Goal: Task Accomplishment & Management: Use online tool/utility

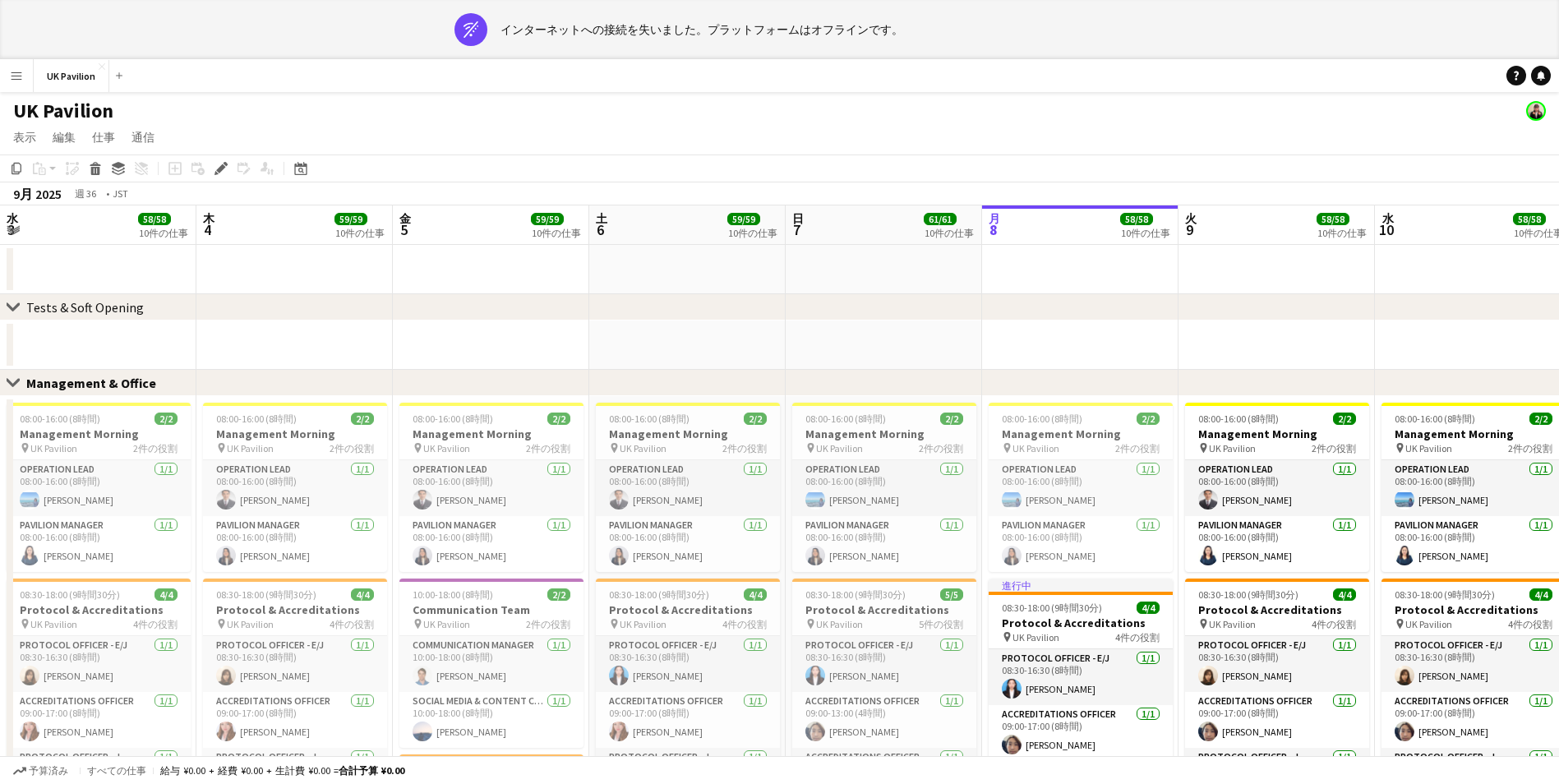
scroll to position [0, 500]
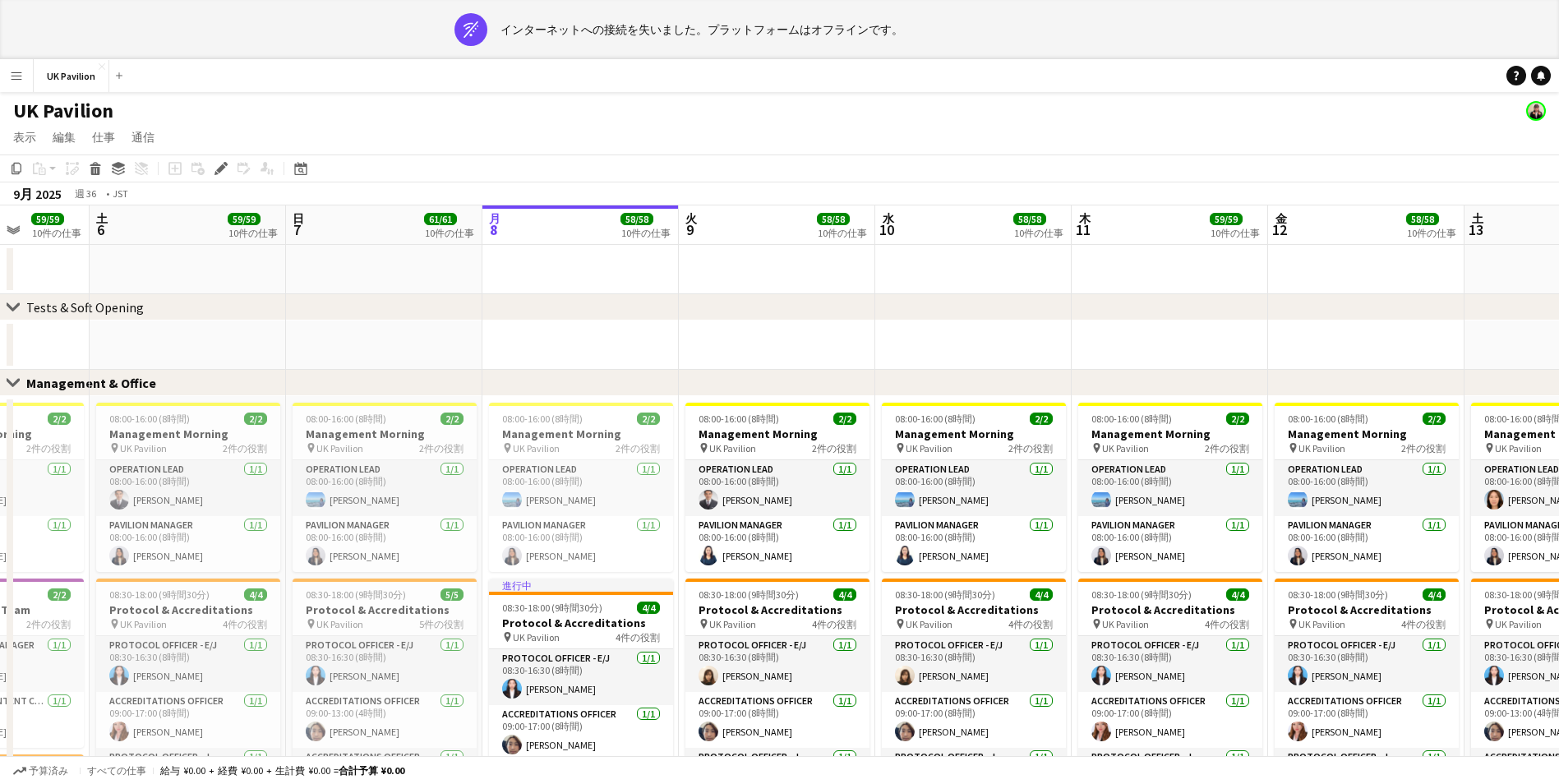
click at [710, 89] on app-navbar "メニュー ボード ボード ボード すべての仕事 ステータス 労働者 労働者 私の人材 採用 通信 通信 支払い 支払い 承認 支払い レポート プラットフォー…" at bounding box center [779, 75] width 1559 height 33
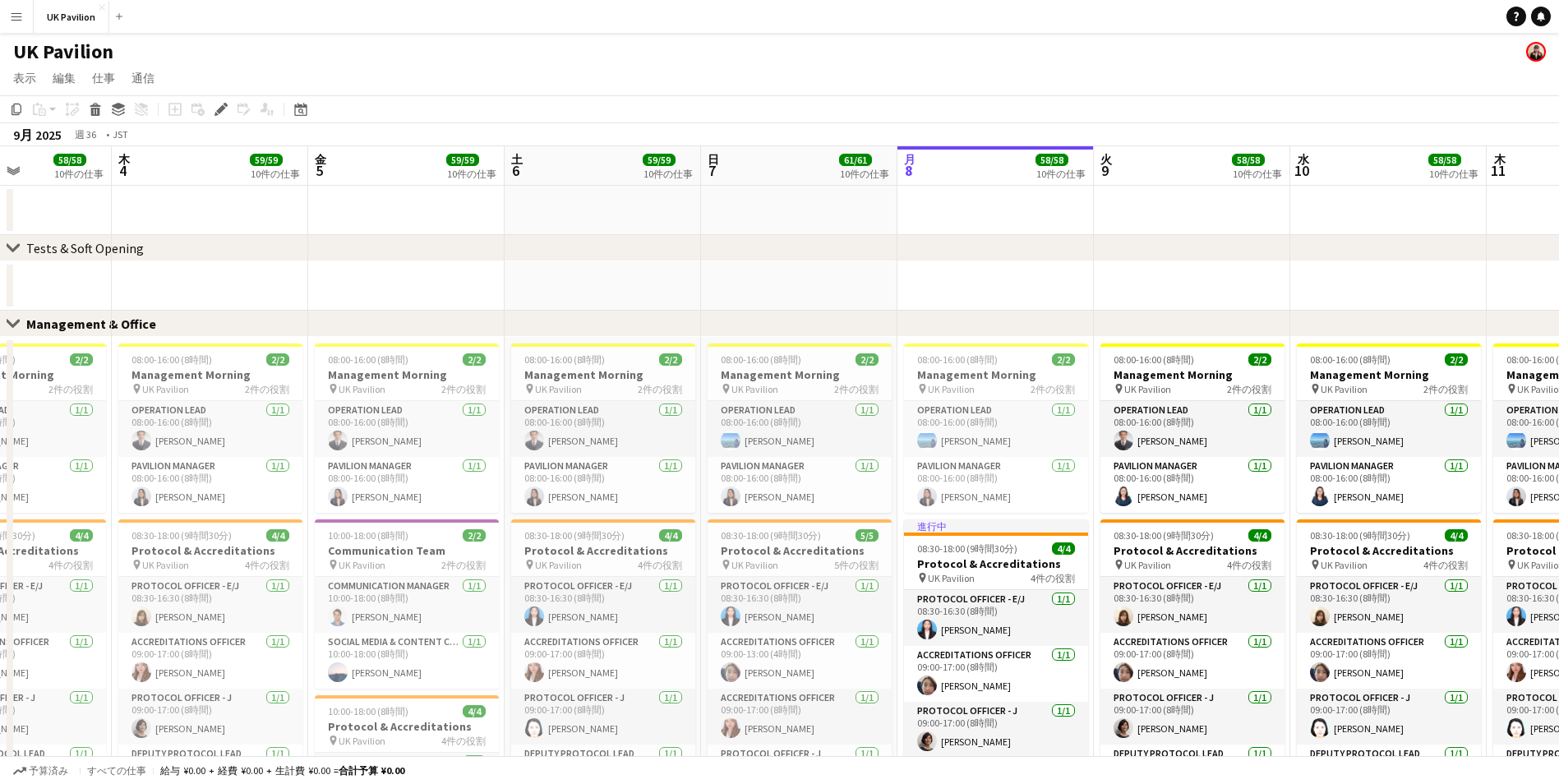
scroll to position [0, 476]
drag, startPoint x: 600, startPoint y: 165, endPoint x: 1016, endPoint y: 193, distance: 416.9
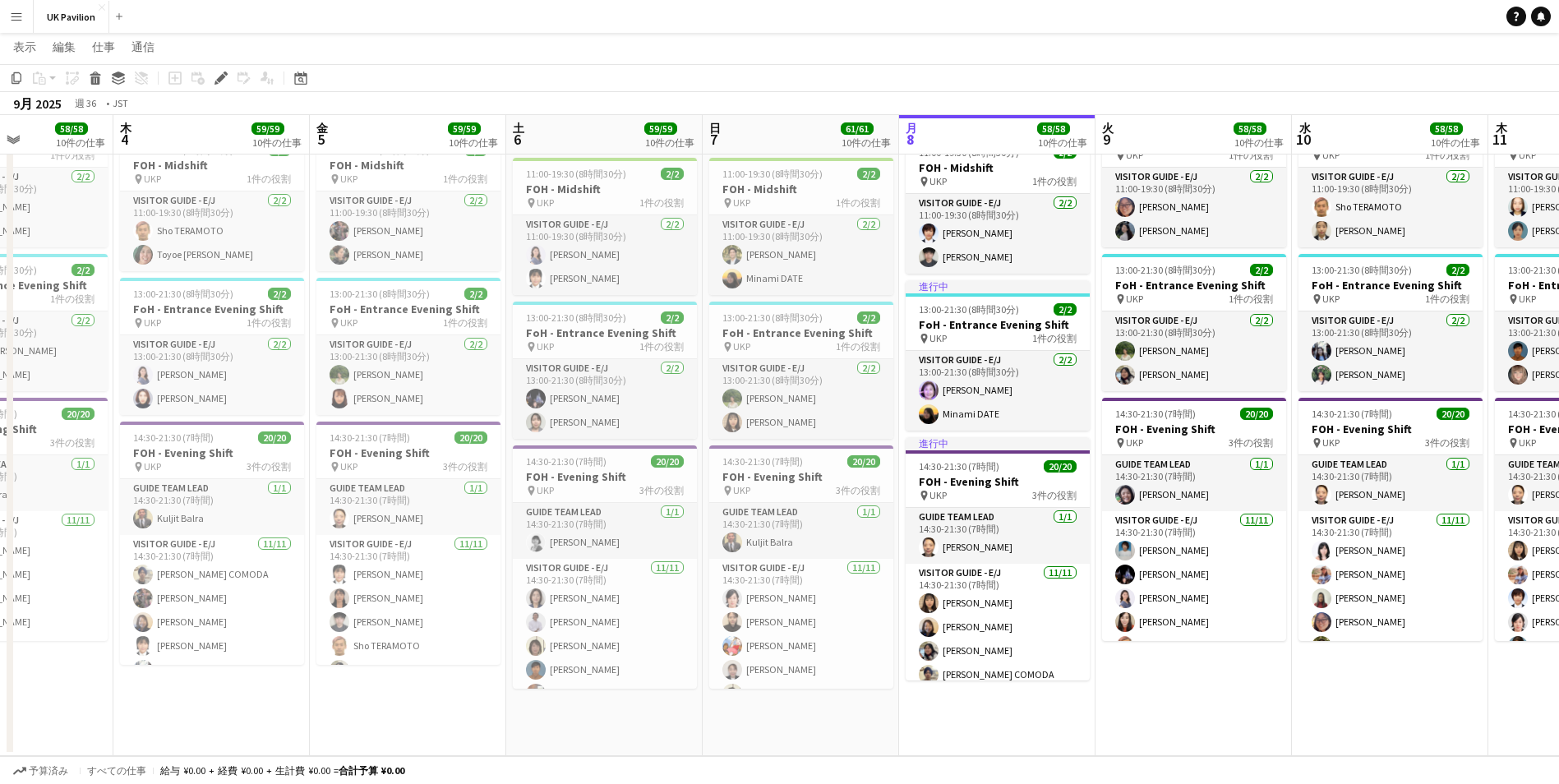
scroll to position [0, 0]
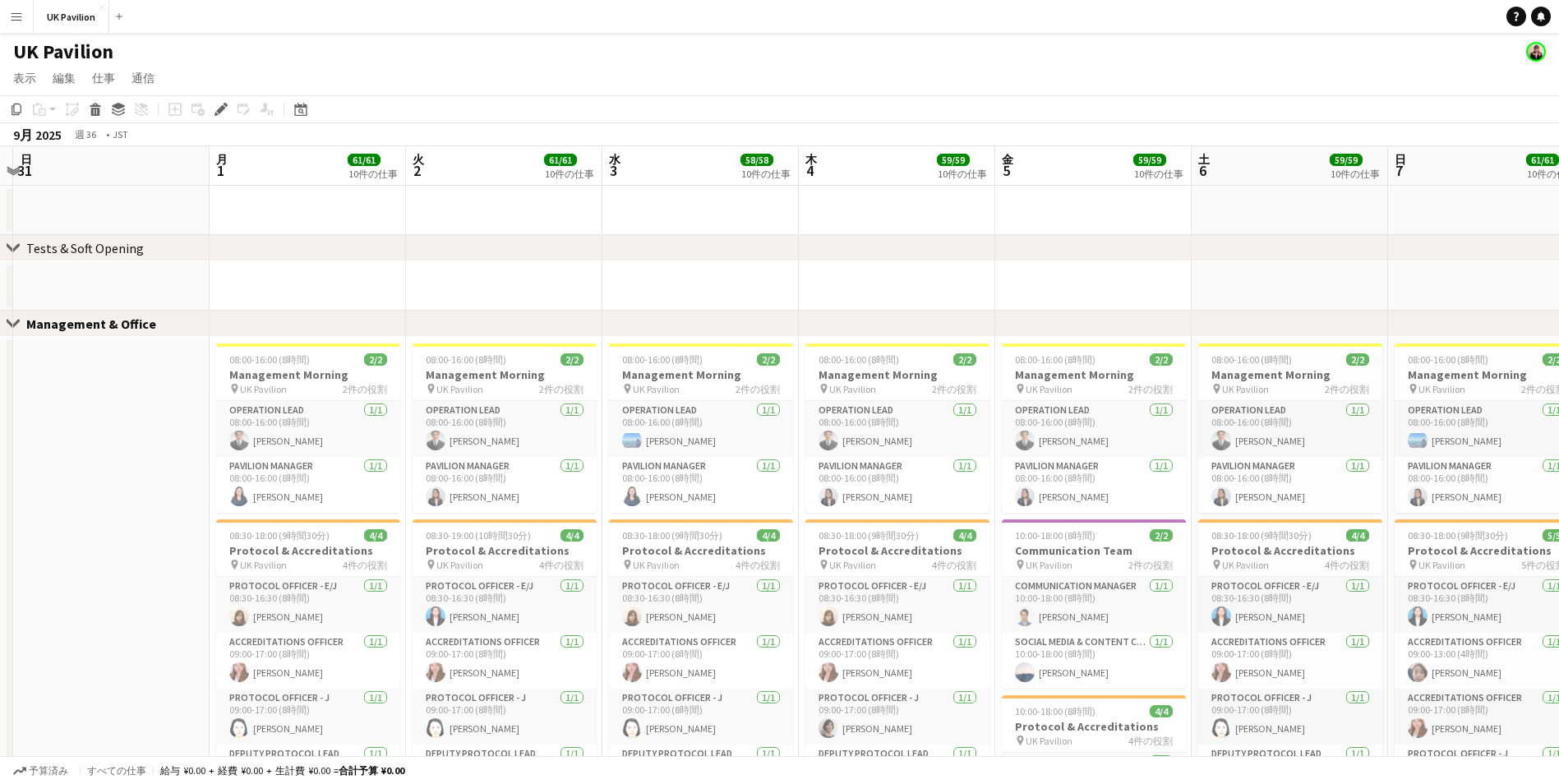
drag, startPoint x: 391, startPoint y: 167, endPoint x: 744, endPoint y: 180, distance: 353.2
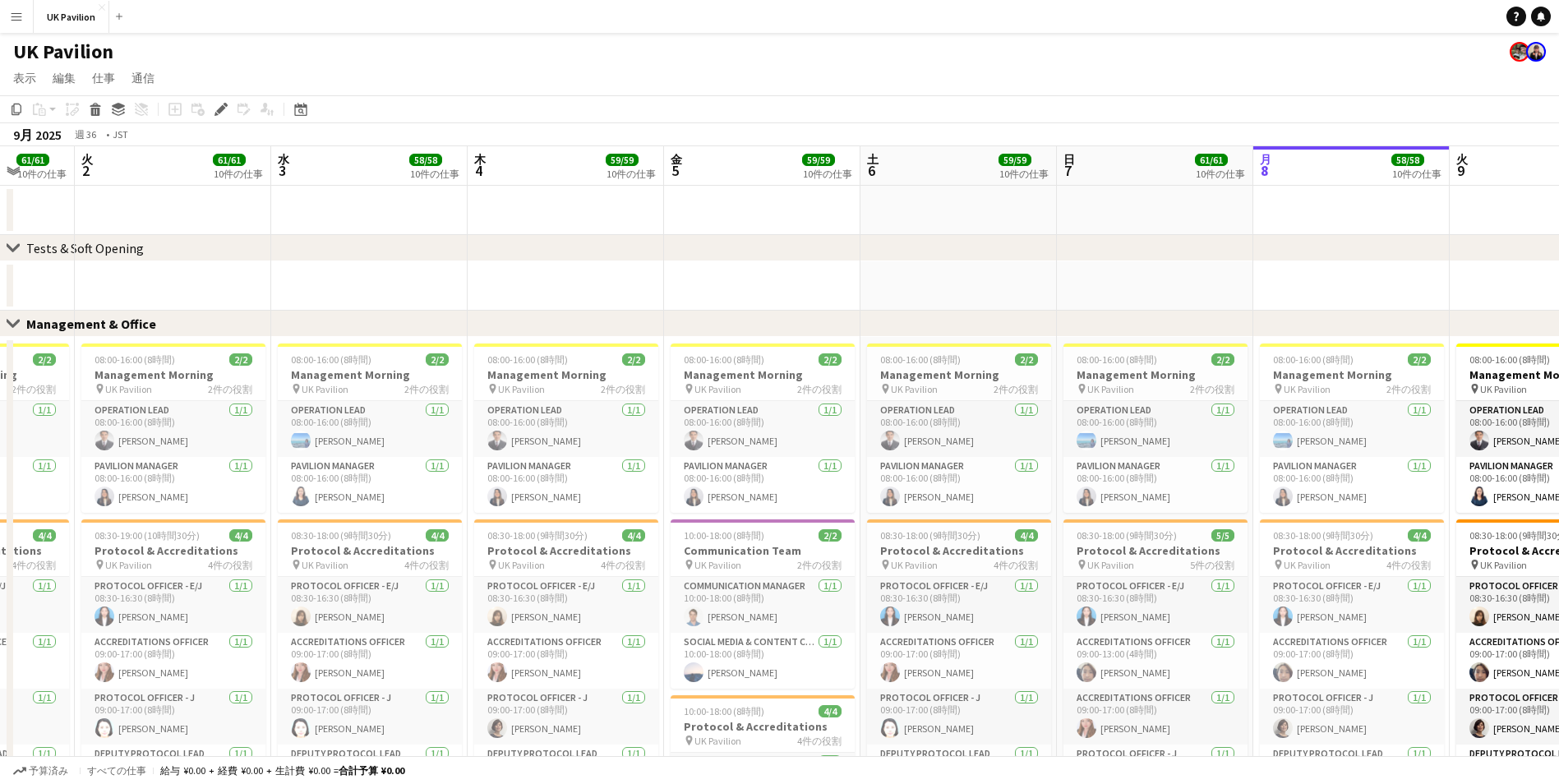
scroll to position [0, 509]
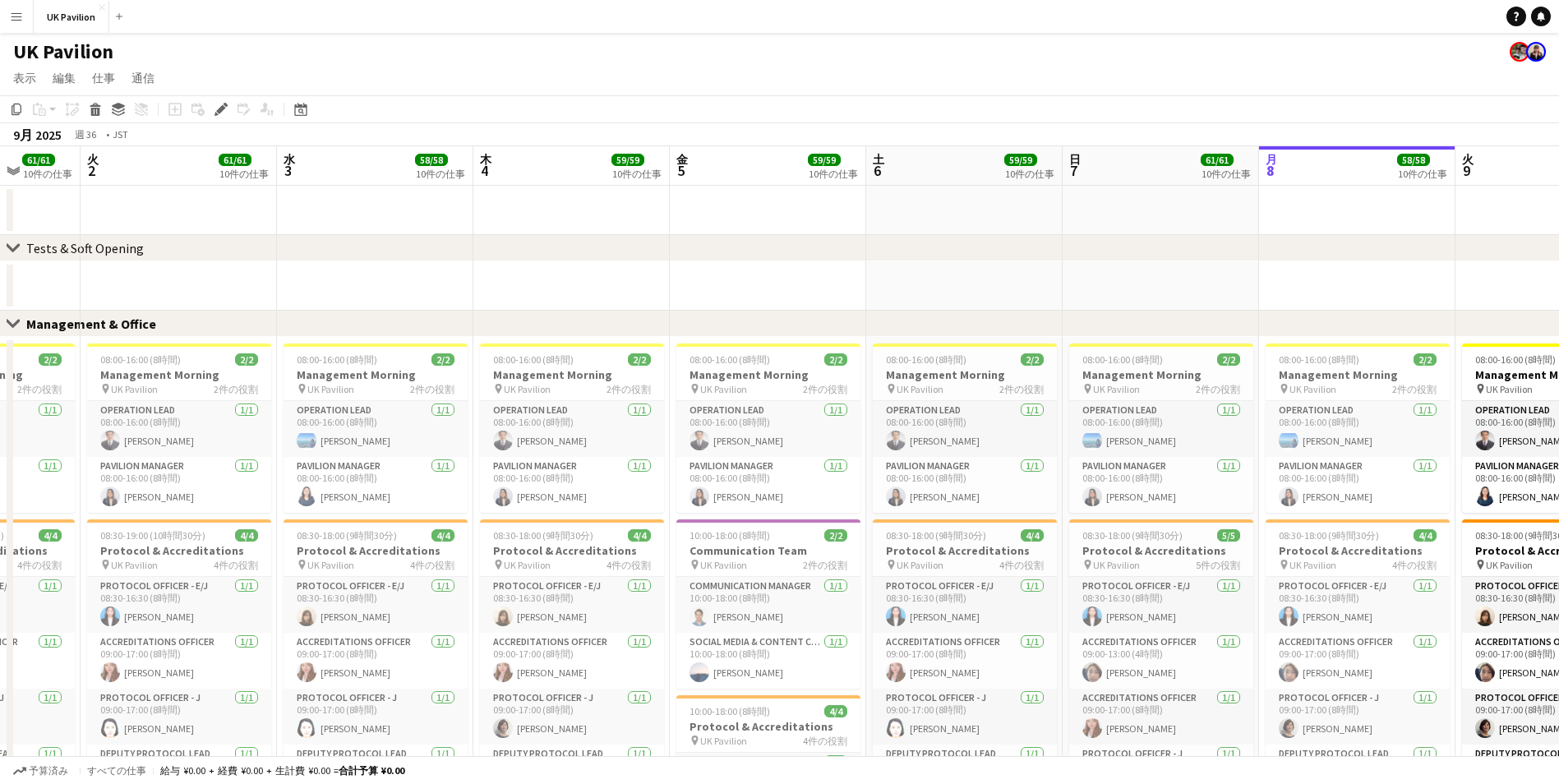
drag, startPoint x: 387, startPoint y: 149, endPoint x: 569, endPoint y: 144, distance: 182.1
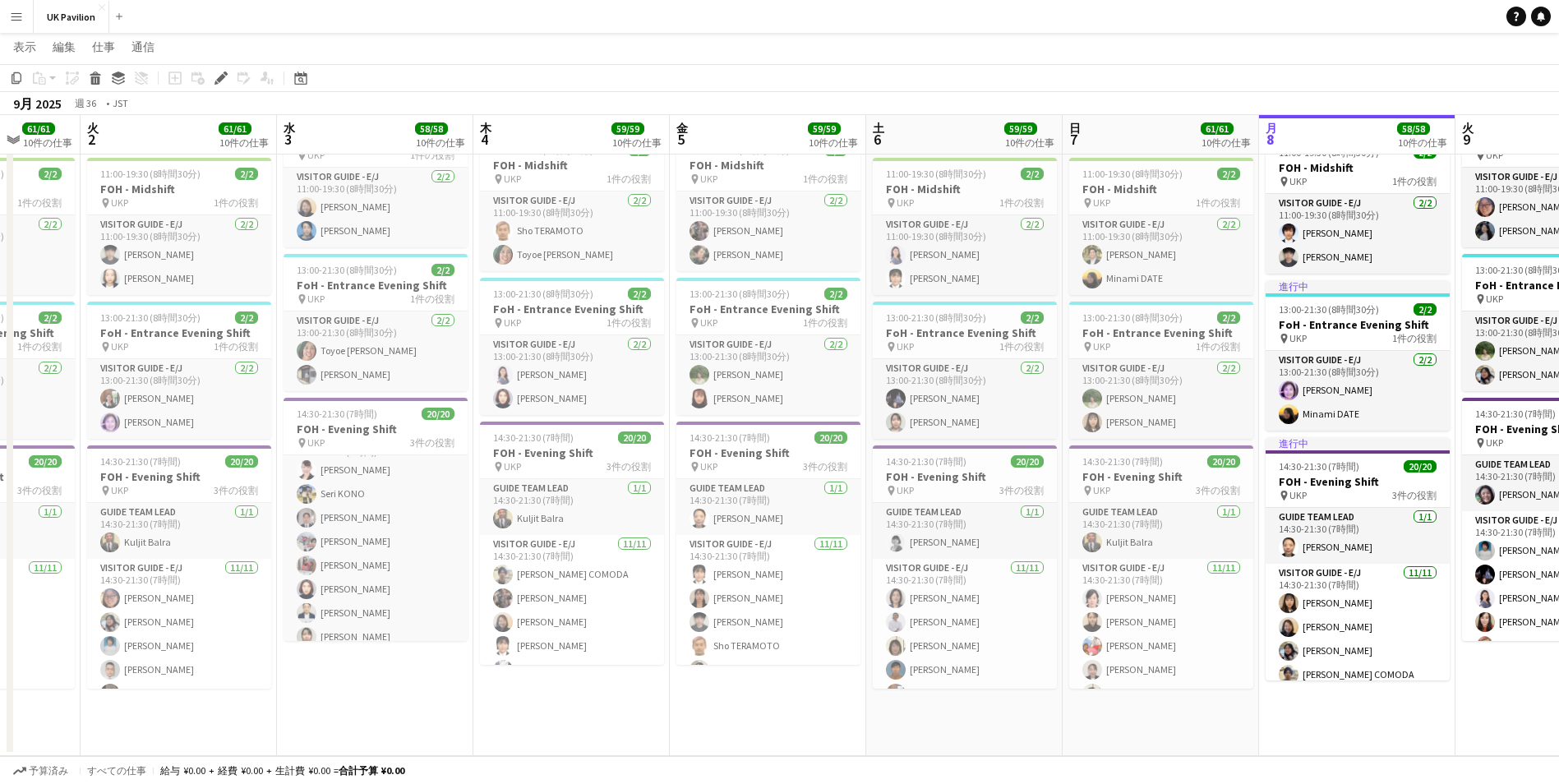
scroll to position [387, 0]
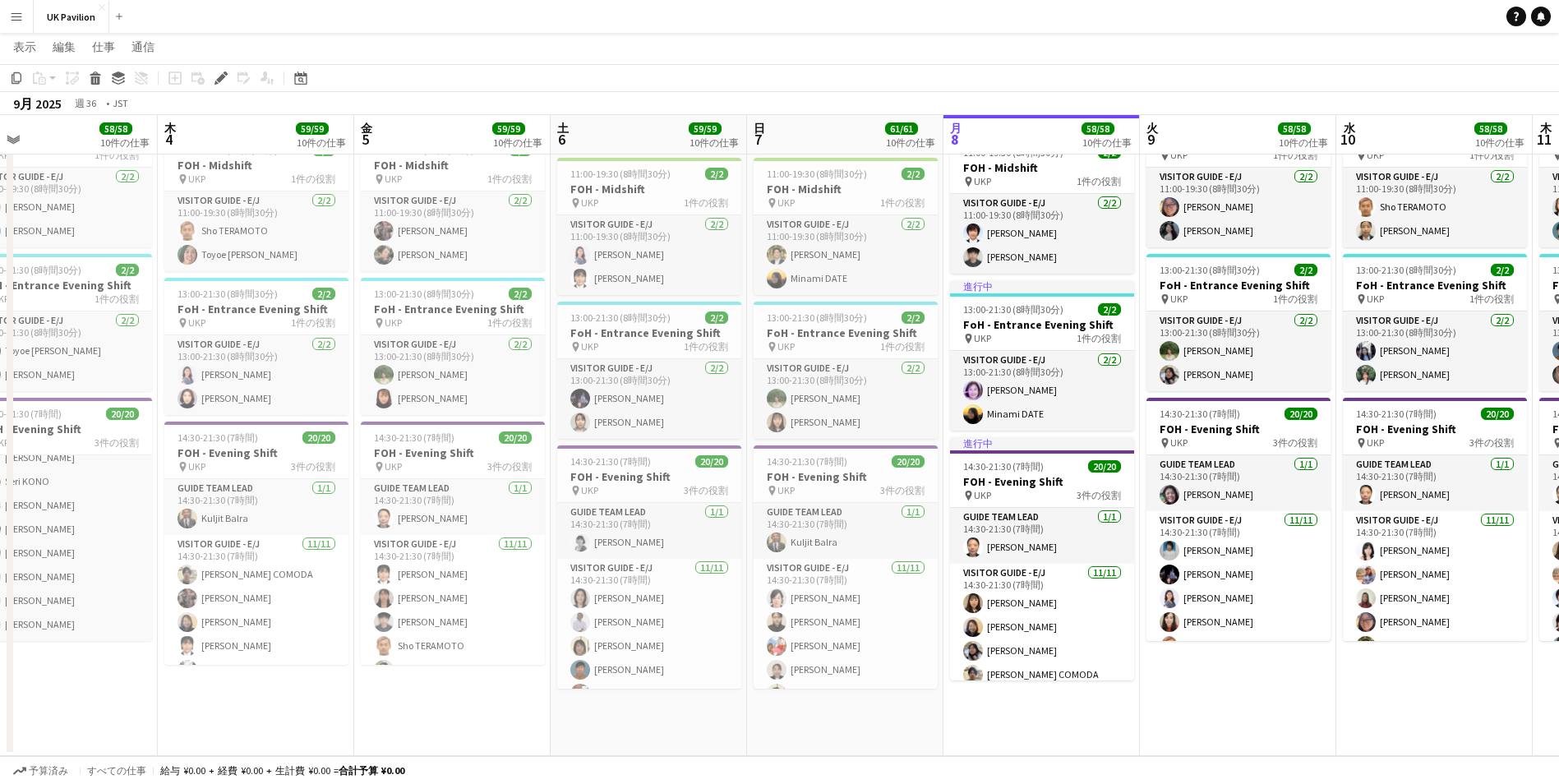
drag, startPoint x: 798, startPoint y: 130, endPoint x: 468, endPoint y: 155, distance: 330.9
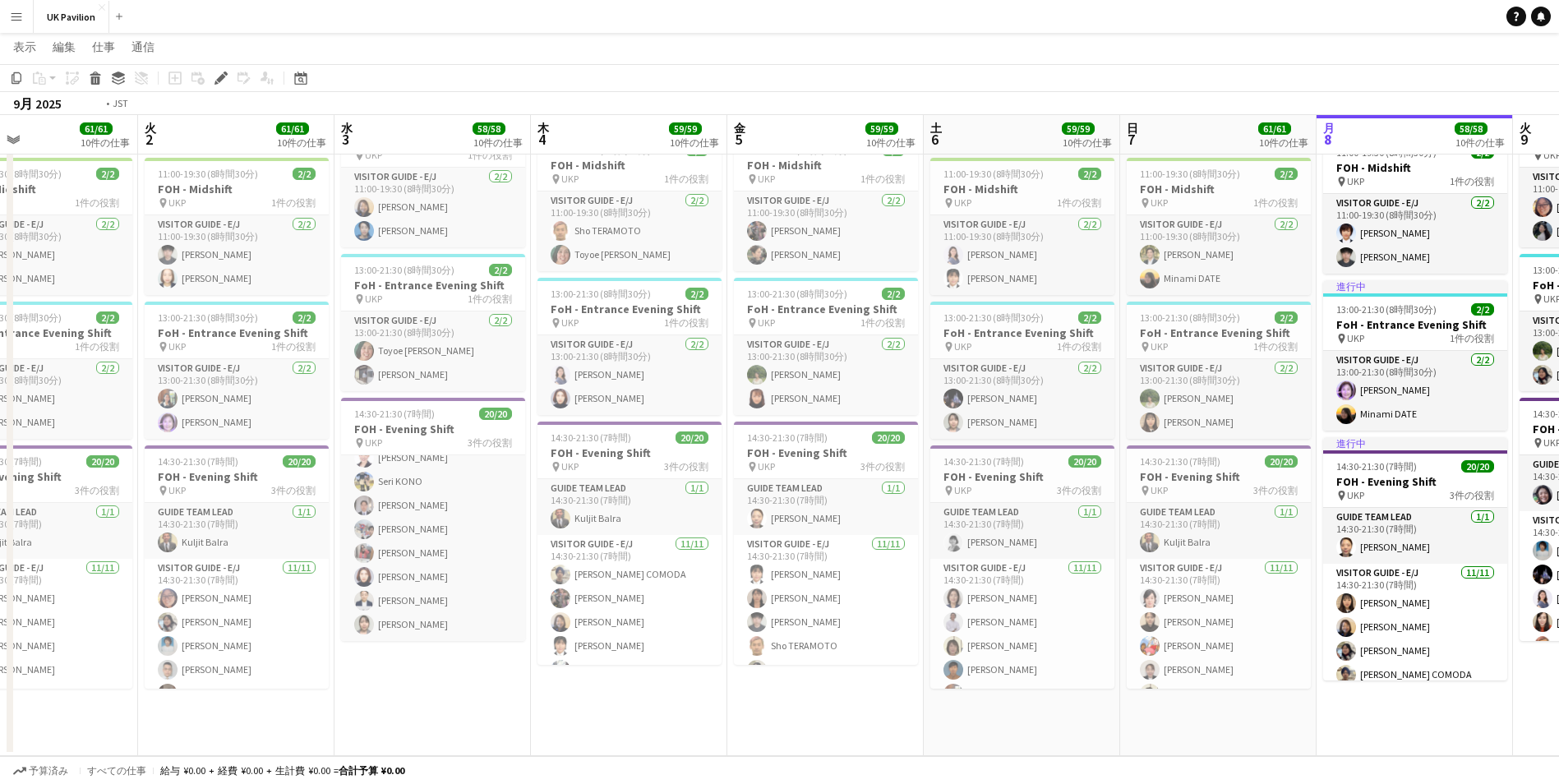
drag, startPoint x: 760, startPoint y: 130, endPoint x: 1486, endPoint y: 147, distance: 726.2
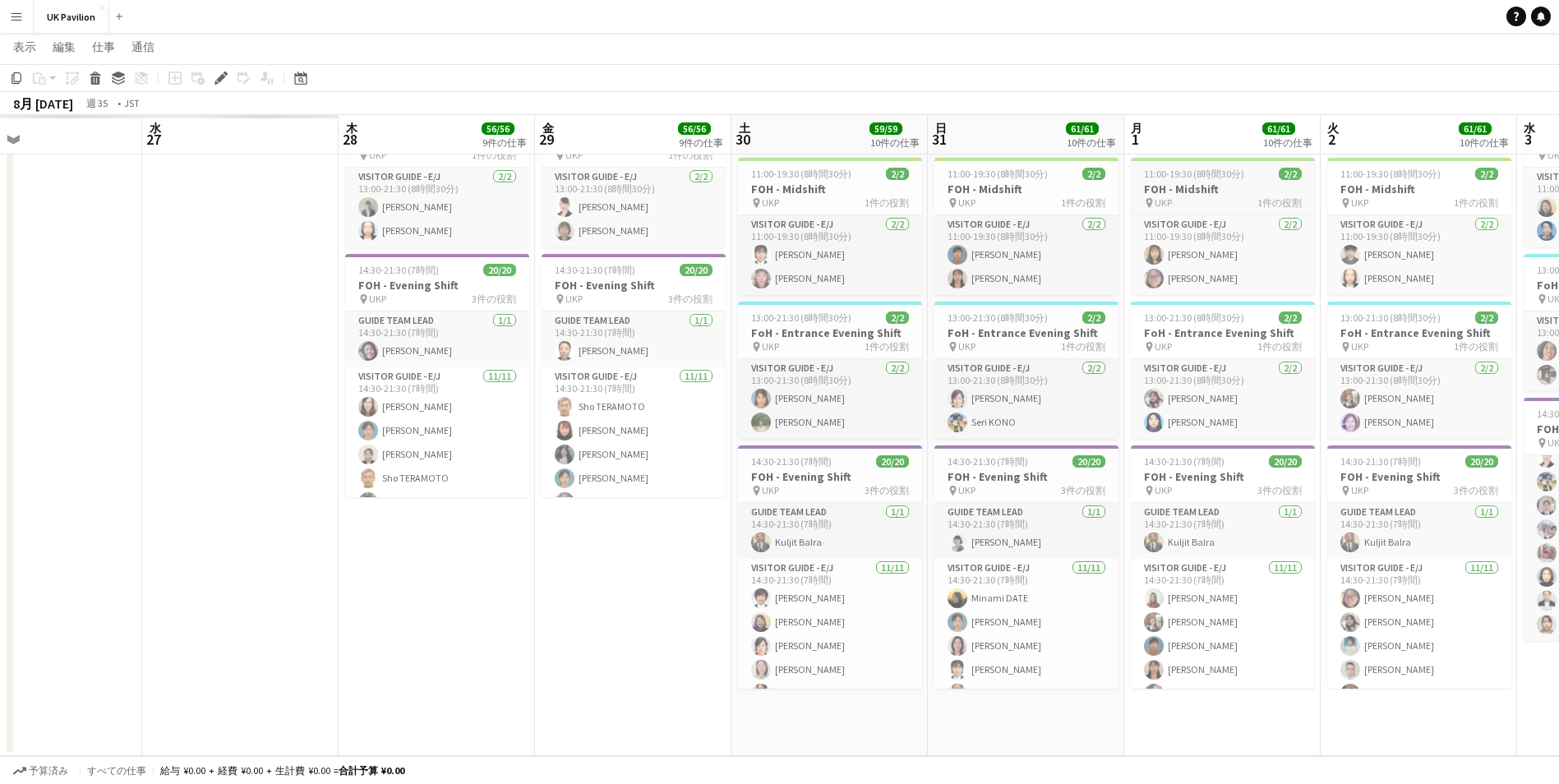
drag, startPoint x: 744, startPoint y: 148, endPoint x: 1182, endPoint y: 170, distance: 438.6
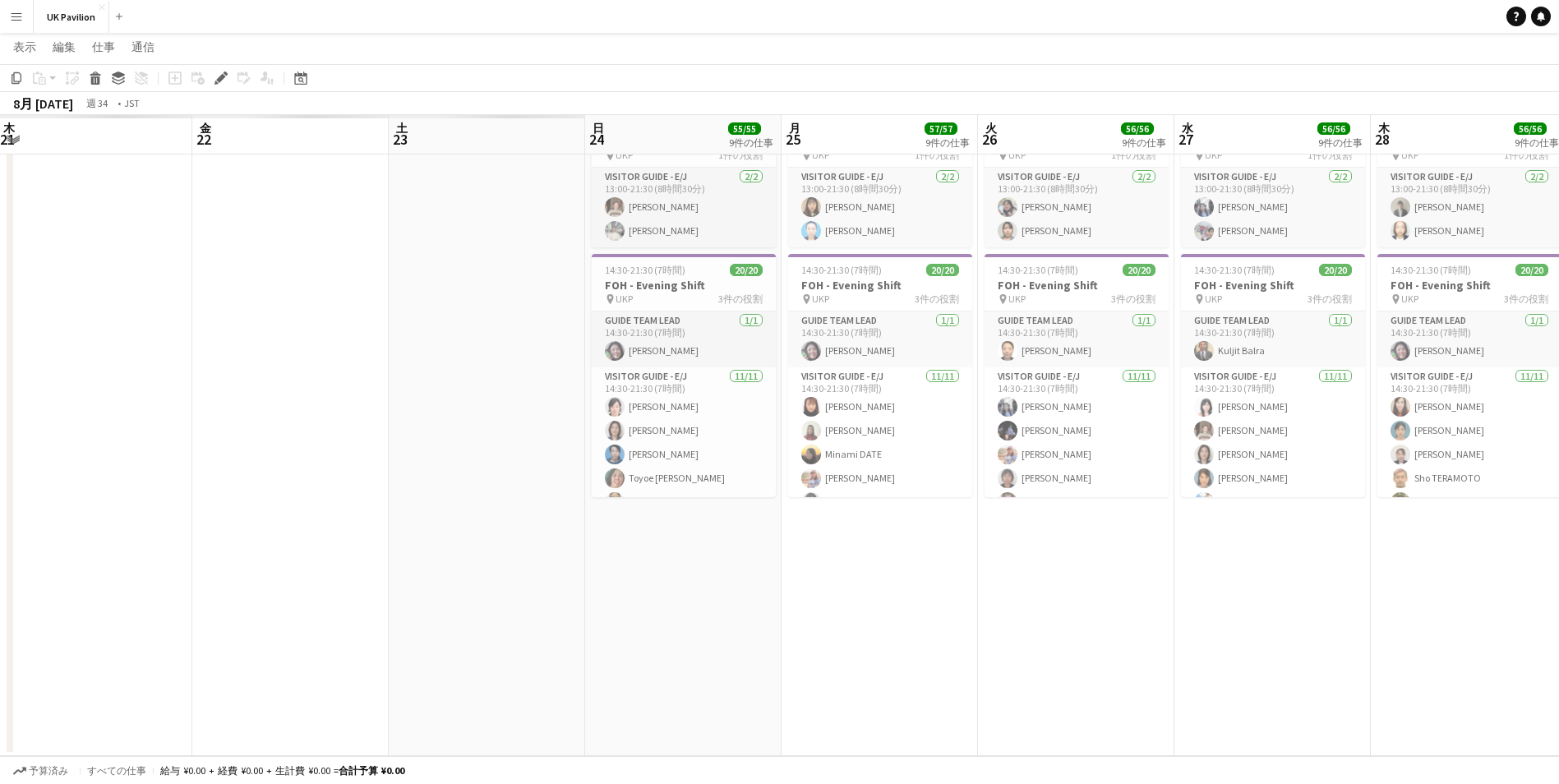
scroll to position [0, 460]
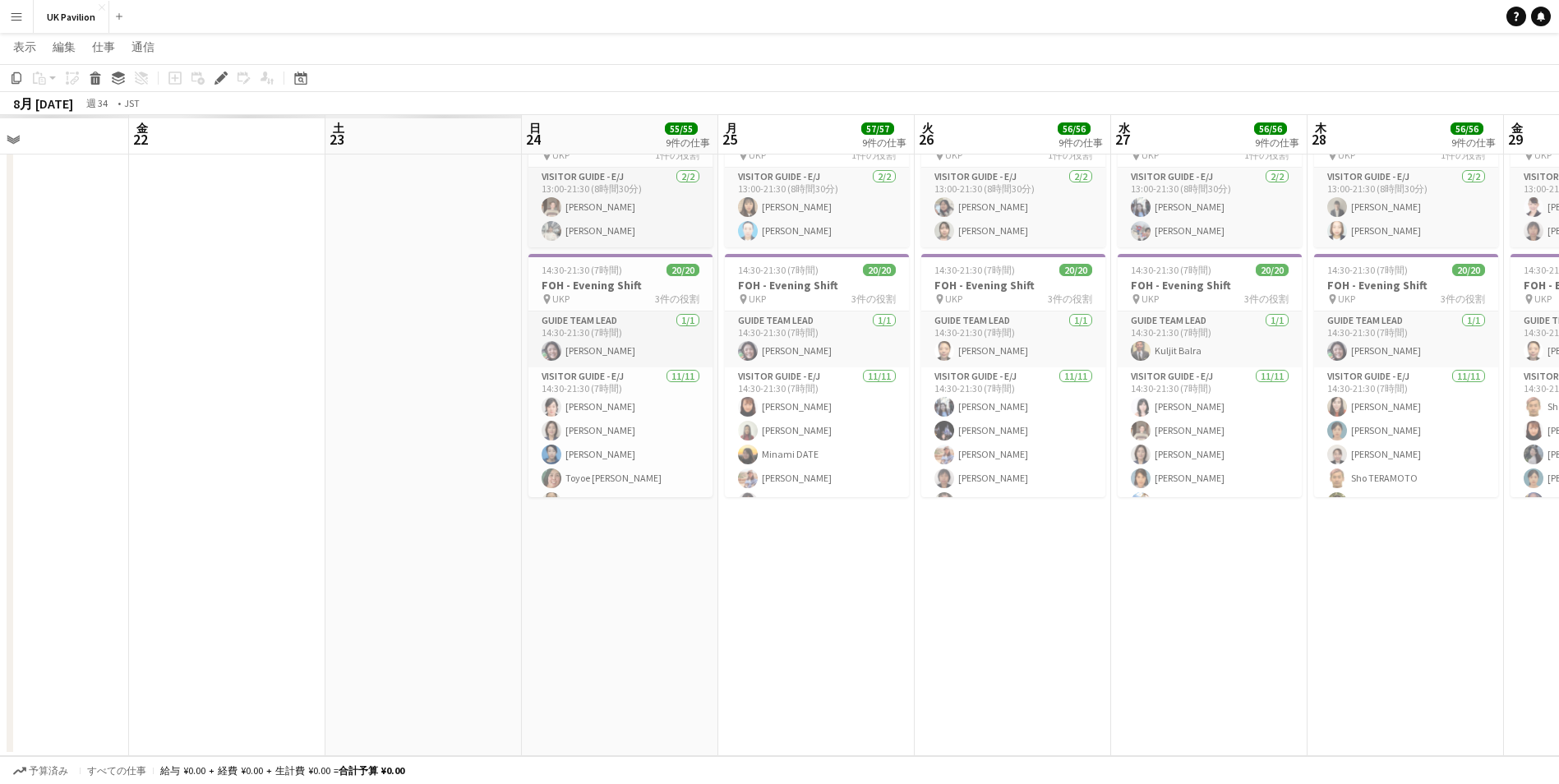
drag, startPoint x: 249, startPoint y: 122, endPoint x: 1207, endPoint y: 156, distance: 958.6
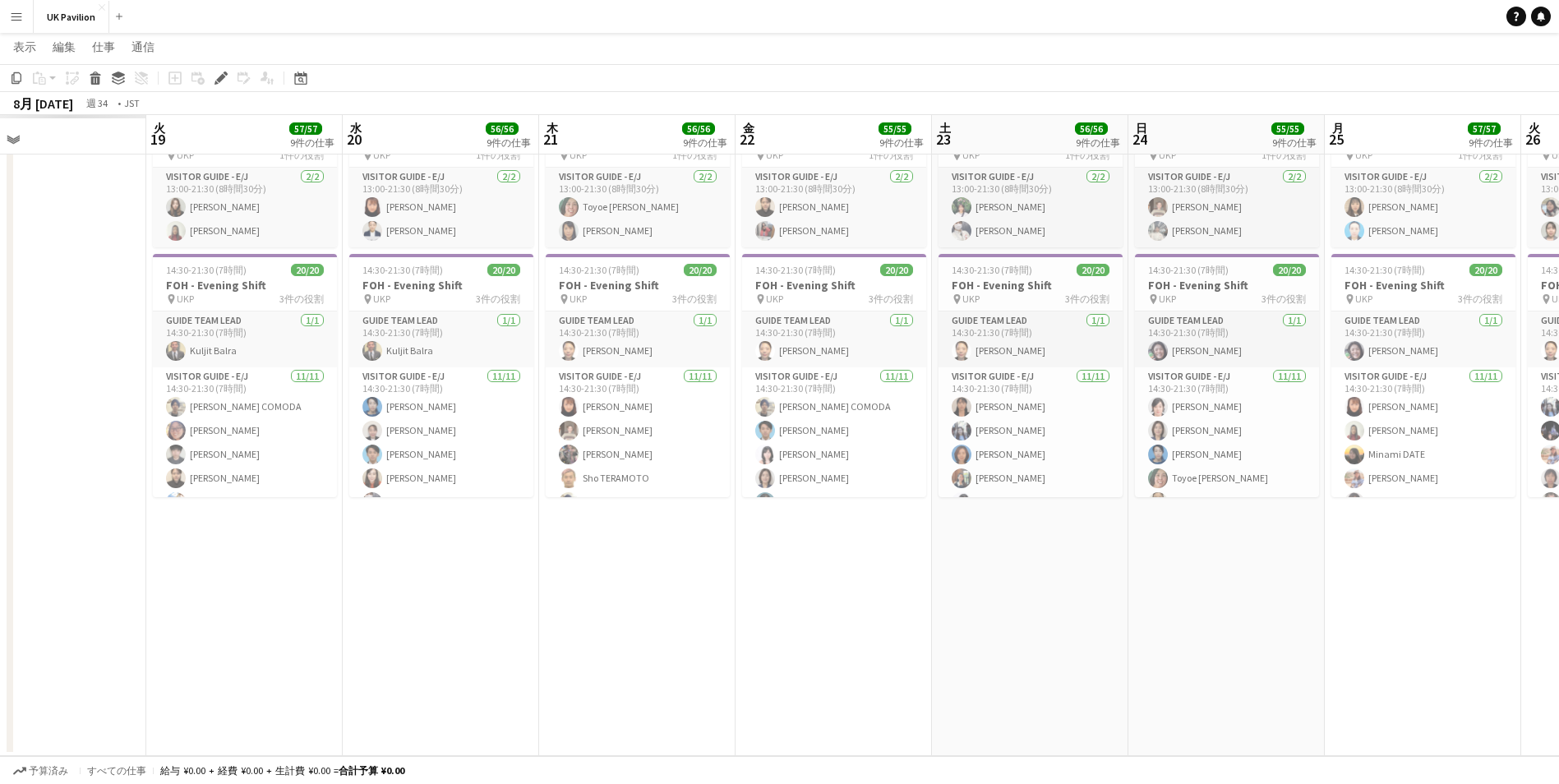
scroll to position [0, 447]
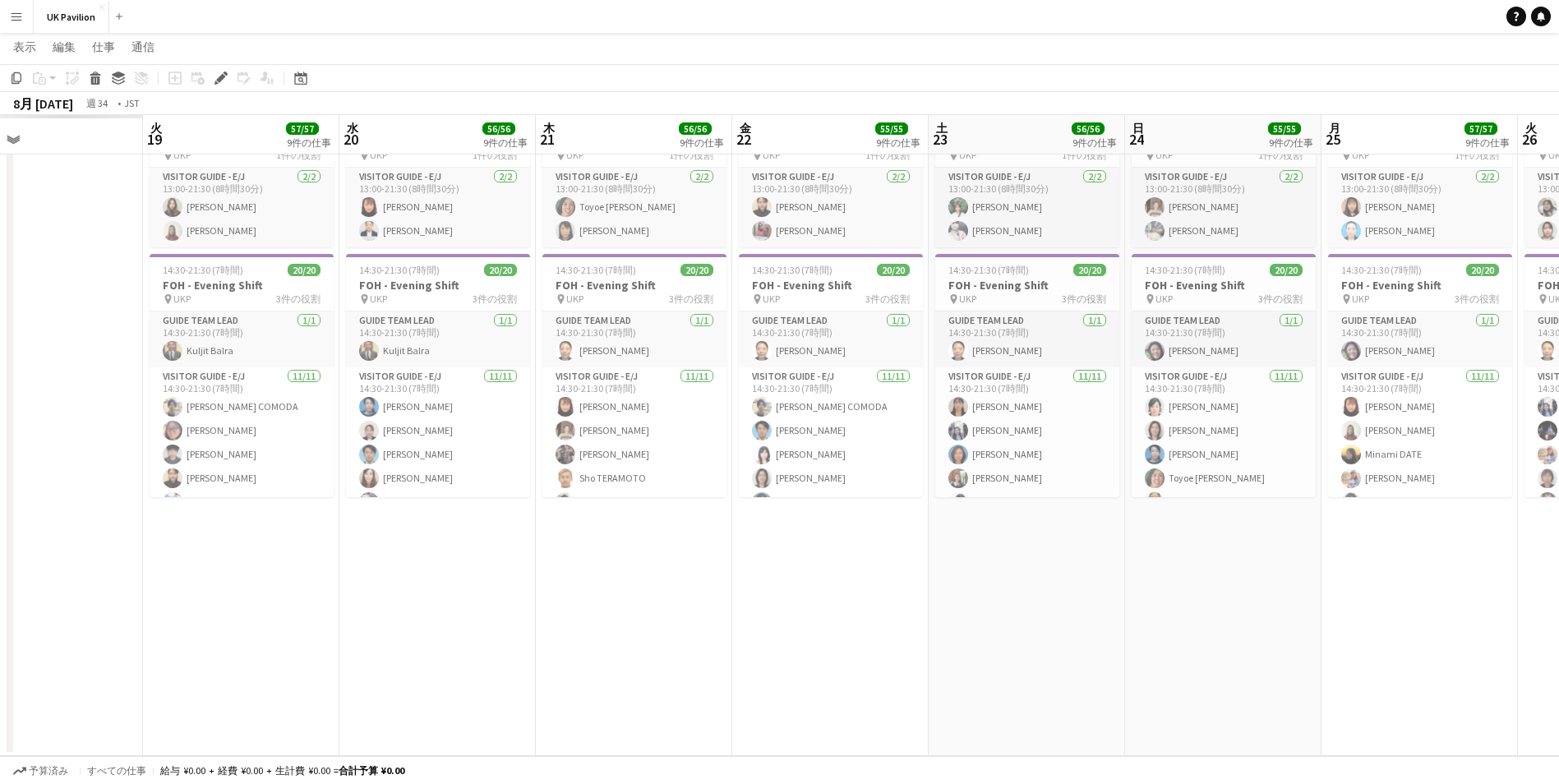
drag, startPoint x: 395, startPoint y: 142, endPoint x: 998, endPoint y: 169, distance: 603.6
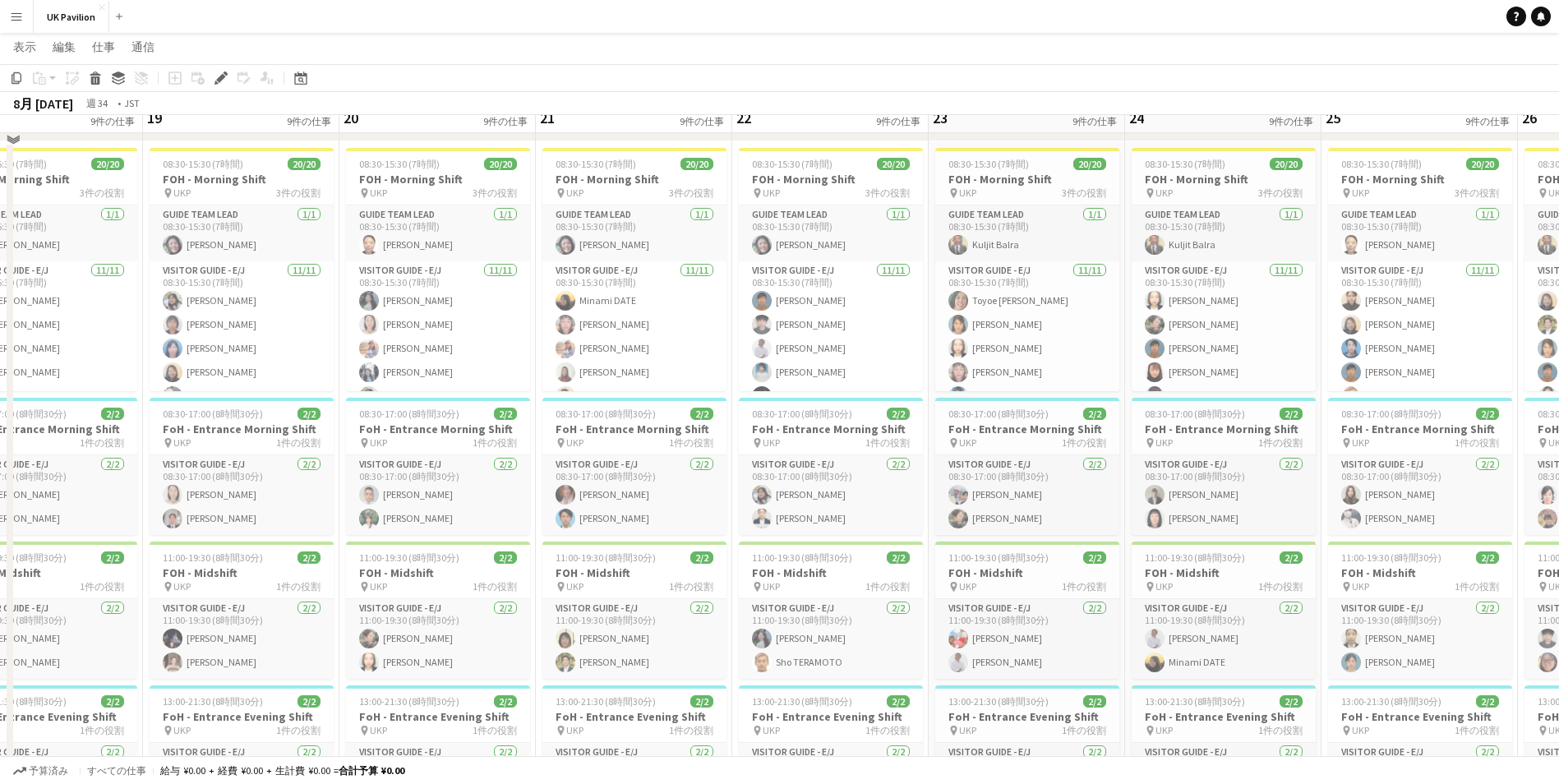
scroll to position [976, 0]
